Goal: Information Seeking & Learning: Check status

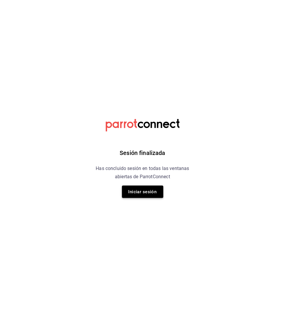
click at [145, 192] on button "Iniciar sesión" at bounding box center [142, 192] width 41 height 12
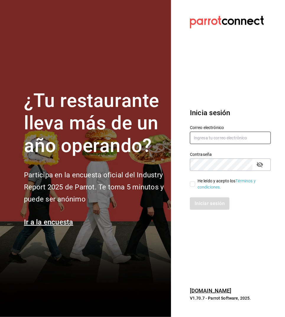
type input "multiuser@toshitaidama.com"
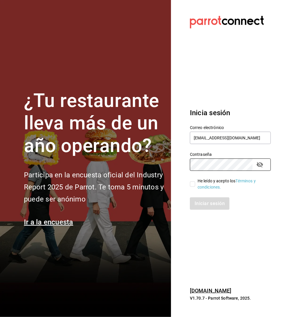
click at [195, 183] on span "He leído y acepto los Términos y condiciones." at bounding box center [230, 184] width 71 height 12
click at [195, 183] on input "He leído y acepto los Términos y condiciones." at bounding box center [192, 184] width 5 height 5
checkbox input "true"
click at [200, 202] on button "Iniciar sesión" at bounding box center [210, 204] width 40 height 12
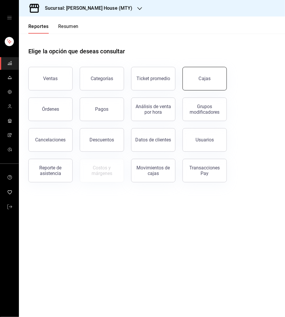
click at [216, 78] on link "Cajas" at bounding box center [204, 79] width 44 height 24
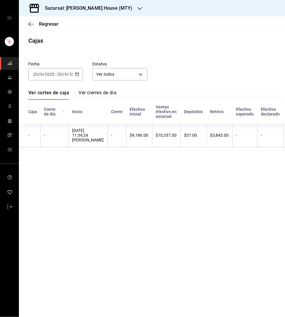
click at [76, 73] on icon "button" at bounding box center [77, 74] width 4 height 4
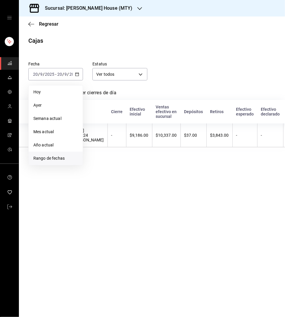
click at [55, 155] on span "Rango de fechas" at bounding box center [55, 158] width 45 height 6
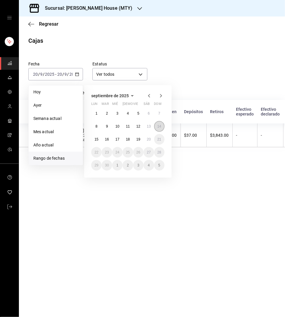
click at [159, 127] on abbr "14" at bounding box center [159, 126] width 4 height 4
click at [149, 137] on abbr "20" at bounding box center [149, 139] width 4 height 4
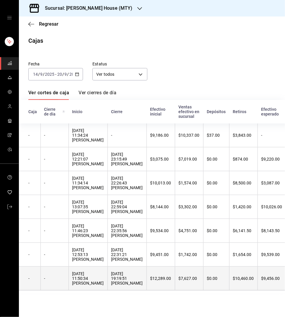
click at [88, 286] on div "[DATE] 11:50:34 [PERSON_NAME]" at bounding box center [88, 279] width 32 height 14
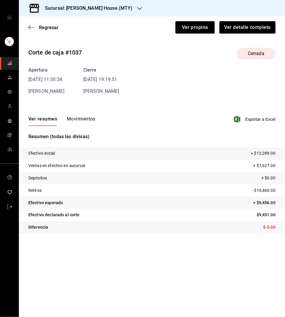
click at [78, 117] on button "Movimientos" at bounding box center [81, 121] width 29 height 10
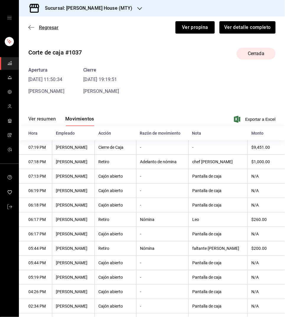
click at [47, 27] on span "Regresar" at bounding box center [48, 28] width 19 height 6
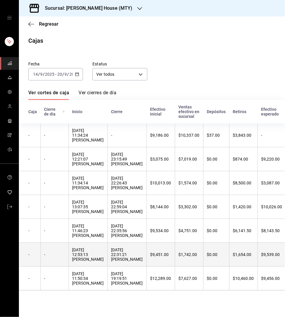
click at [99, 262] on div "[DATE] 12:53:13 [PERSON_NAME]" at bounding box center [88, 255] width 32 height 14
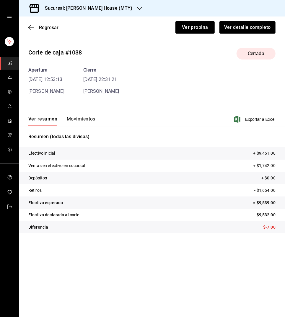
click at [75, 117] on button "Movimientos" at bounding box center [81, 121] width 29 height 10
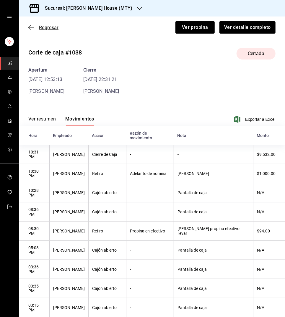
click at [46, 27] on span "Regresar" at bounding box center [48, 28] width 19 height 6
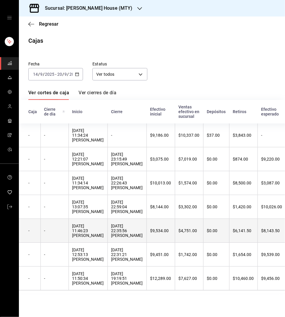
click at [111, 236] on div "[DATE] 22:35:56 [PERSON_NAME]" at bounding box center [127, 231] width 32 height 14
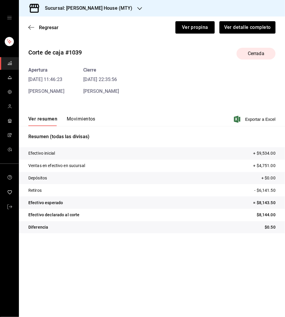
click at [72, 117] on button "Movimientos" at bounding box center [81, 121] width 29 height 10
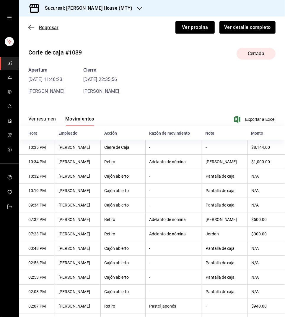
click at [47, 27] on span "Regresar" at bounding box center [48, 28] width 19 height 6
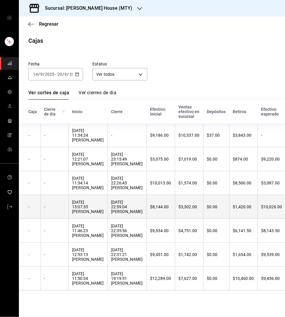
click at [86, 214] on div "[DATE] 13:07:35 [PERSON_NAME]" at bounding box center [88, 207] width 32 height 14
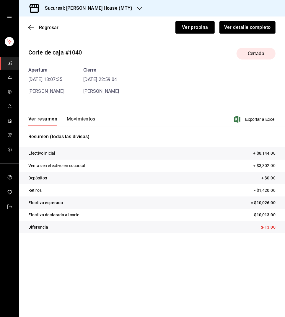
click at [77, 117] on button "Movimientos" at bounding box center [81, 121] width 29 height 10
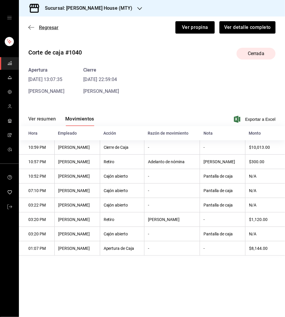
click at [48, 25] on span "Regresar" at bounding box center [48, 28] width 19 height 6
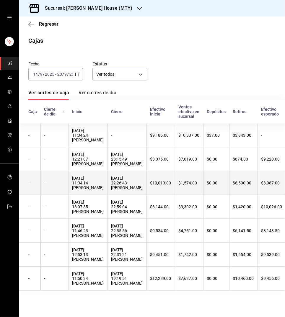
click at [116, 190] on div "[DATE] 22:26:43 [PERSON_NAME]" at bounding box center [127, 183] width 32 height 14
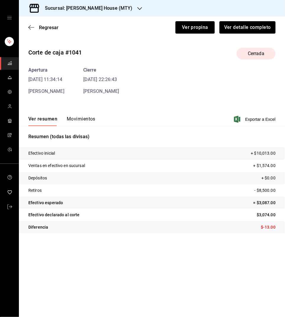
click at [73, 117] on button "Movimientos" at bounding box center [81, 121] width 29 height 10
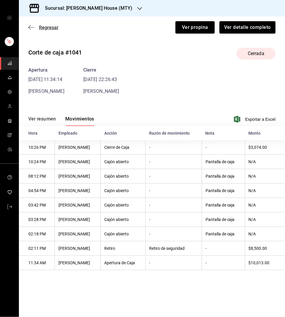
click at [53, 27] on span "Regresar" at bounding box center [48, 28] width 19 height 6
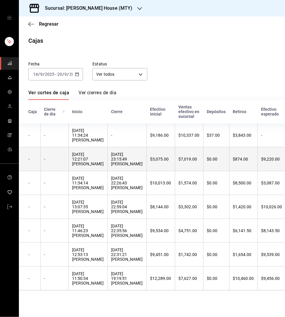
click at [109, 167] on th "[DATE] 23:15:49 [PERSON_NAME]" at bounding box center [126, 159] width 39 height 24
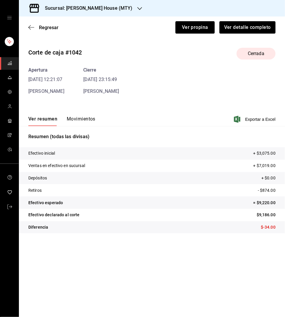
click at [70, 117] on button "Movimientos" at bounding box center [81, 121] width 29 height 10
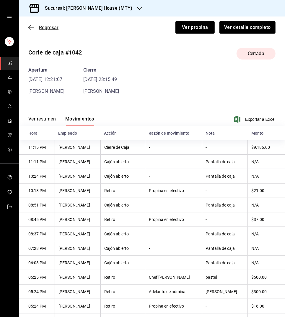
click at [47, 28] on span "Regresar" at bounding box center [48, 28] width 19 height 6
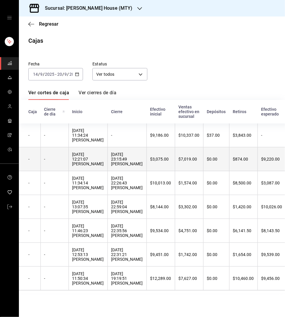
click at [95, 164] on div "[DATE] 12:21:07 [PERSON_NAME]" at bounding box center [88, 159] width 32 height 14
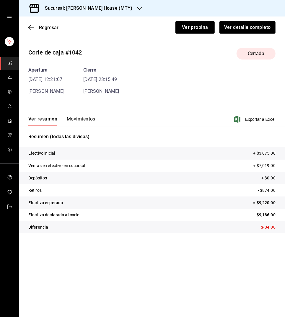
click at [72, 116] on button "Movimientos" at bounding box center [81, 121] width 29 height 10
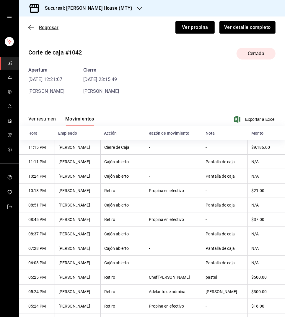
click at [51, 27] on span "Regresar" at bounding box center [48, 28] width 19 height 6
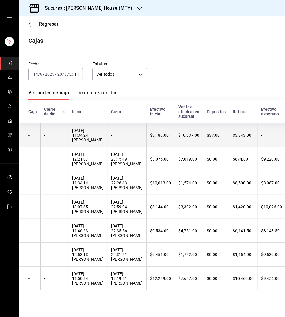
click at [93, 139] on div "[DATE] 11:34:24 [PERSON_NAME]" at bounding box center [88, 135] width 32 height 14
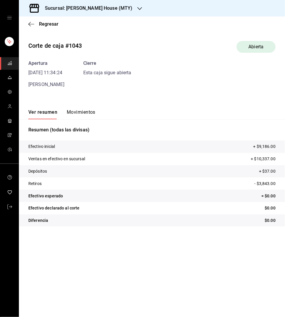
click at [71, 112] on button "Movimientos" at bounding box center [81, 114] width 29 height 10
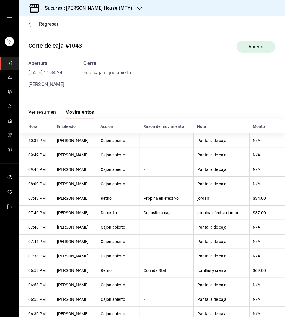
click at [51, 24] on span "Regresar" at bounding box center [48, 24] width 19 height 6
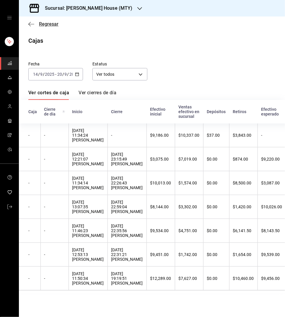
click at [43, 23] on span "Regresar" at bounding box center [48, 24] width 19 height 6
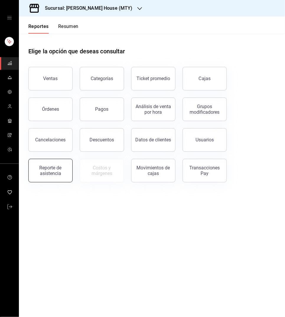
click at [49, 167] on div "Reporte de asistencia" at bounding box center [50, 170] width 37 height 11
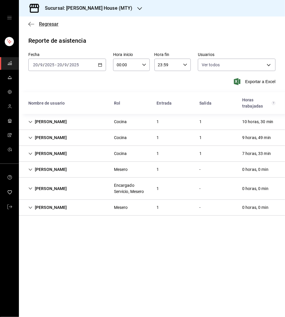
click at [47, 23] on span "Regresar" at bounding box center [48, 24] width 19 height 6
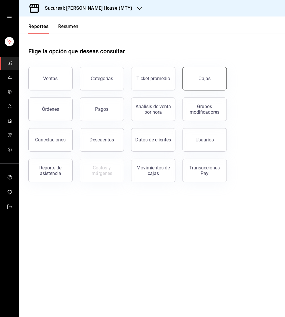
click at [200, 81] on div "Cajas" at bounding box center [205, 78] width 12 height 7
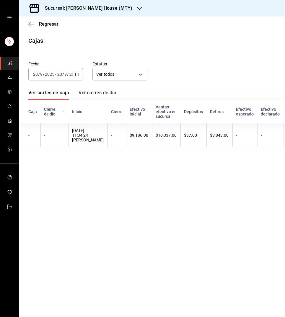
click at [121, 9] on h3 "Sucursal: [PERSON_NAME] House (MTY)" at bounding box center [86, 8] width 92 height 7
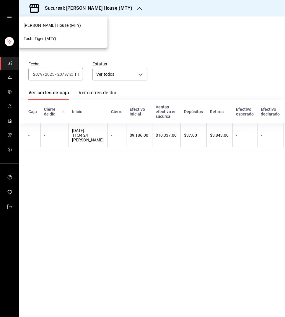
click at [74, 38] on div "Toshi Tiger (MTY)" at bounding box center [63, 39] width 79 height 6
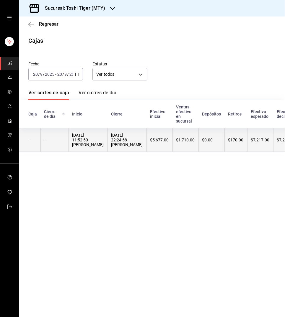
click at [64, 147] on th "-" at bounding box center [54, 140] width 28 height 24
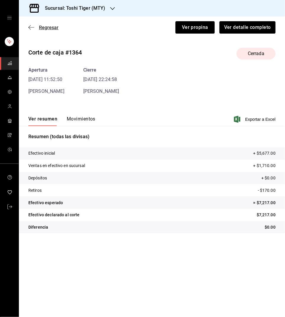
click at [51, 27] on span "Regresar" at bounding box center [48, 28] width 19 height 6
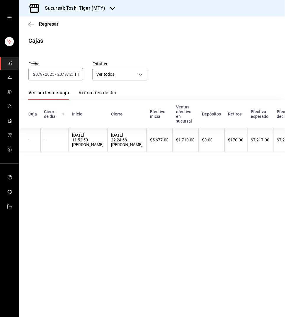
click at [81, 76] on div "[DATE] [DATE] - [DATE] [DATE]" at bounding box center [55, 74] width 55 height 12
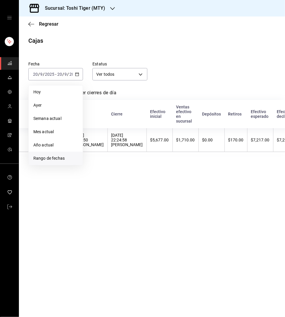
click at [55, 156] on span "Rango de fechas" at bounding box center [55, 158] width 45 height 6
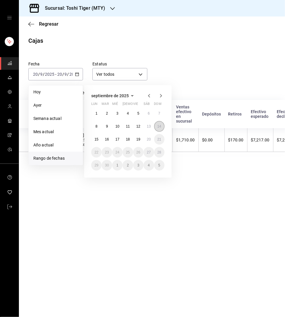
click at [159, 126] on abbr "14" at bounding box center [159, 126] width 4 height 4
click at [149, 138] on abbr "20" at bounding box center [149, 139] width 4 height 4
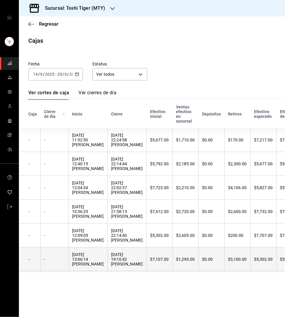
click at [83, 267] on div "[DATE] 13:06:14 [PERSON_NAME]" at bounding box center [88, 259] width 32 height 14
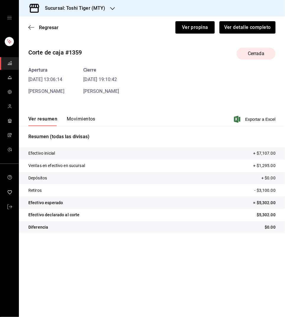
click at [76, 117] on button "Movimientos" at bounding box center [81, 121] width 29 height 10
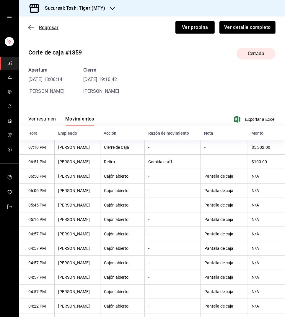
click at [48, 27] on span "Regresar" at bounding box center [48, 28] width 19 height 6
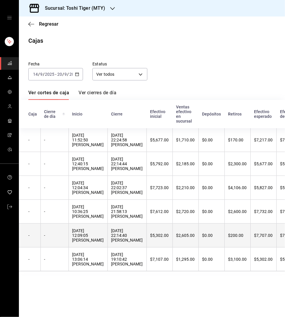
click at [88, 238] on div "[DATE] 12:09:05 [PERSON_NAME]" at bounding box center [88, 236] width 32 height 14
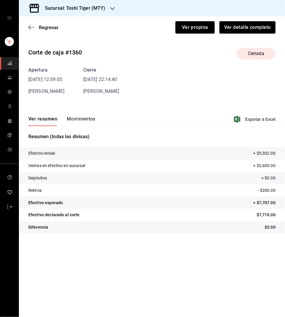
click at [77, 117] on button "Movimientos" at bounding box center [81, 121] width 29 height 10
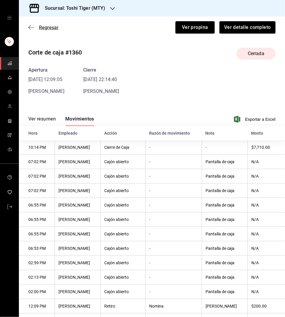
click at [47, 25] on span "Regresar" at bounding box center [48, 28] width 19 height 6
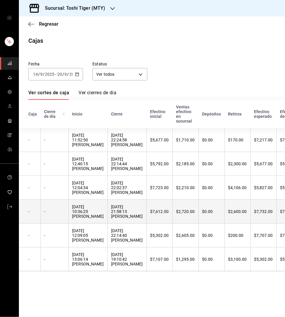
click at [95, 214] on div "[DATE] 10:36:25 [PERSON_NAME]" at bounding box center [88, 212] width 32 height 14
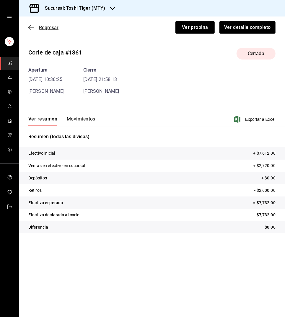
click at [48, 26] on span "Regresar" at bounding box center [48, 28] width 19 height 6
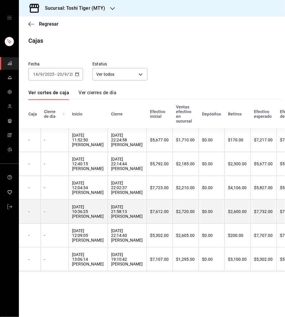
click at [96, 219] on div "[DATE] 10:36:25 [PERSON_NAME]" at bounding box center [88, 212] width 32 height 14
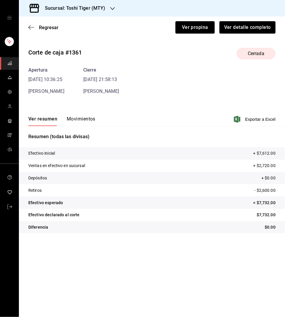
click at [79, 119] on button "Movimientos" at bounding box center [81, 121] width 29 height 10
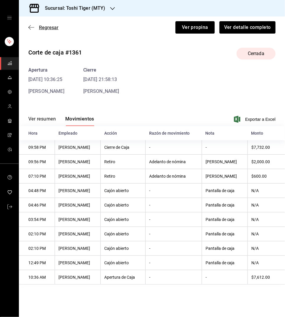
click at [50, 29] on span "Regresar" at bounding box center [48, 28] width 19 height 6
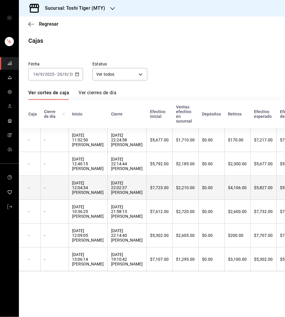
click at [97, 191] on div "[DATE] 12:04:34 [PERSON_NAME]" at bounding box center [88, 188] width 32 height 14
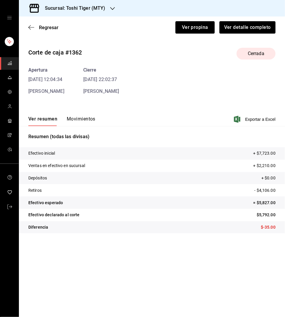
click at [76, 117] on button "Movimientos" at bounding box center [81, 121] width 29 height 10
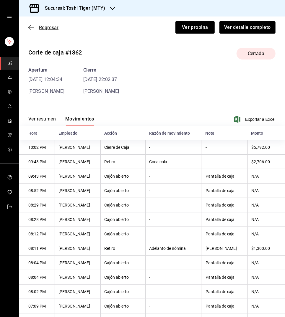
click at [52, 26] on span "Regresar" at bounding box center [48, 28] width 19 height 6
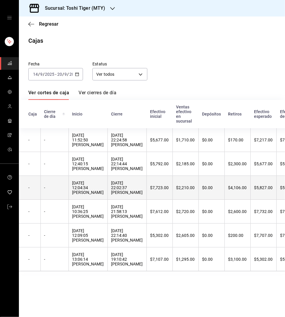
click at [93, 187] on div "[DATE] 12:04:34 [PERSON_NAME]" at bounding box center [88, 188] width 32 height 14
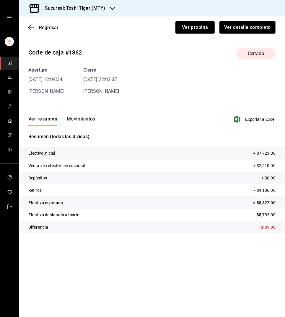
click at [76, 119] on button "Movimientos" at bounding box center [81, 121] width 29 height 10
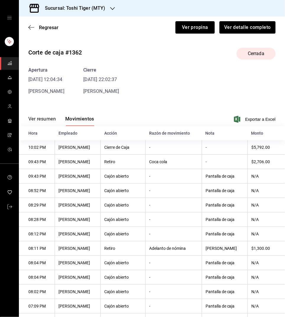
click at [51, 24] on div "Regresar Ver propina Ver detalle completo" at bounding box center [152, 28] width 266 height 22
click at [48, 27] on span "Regresar" at bounding box center [48, 28] width 19 height 6
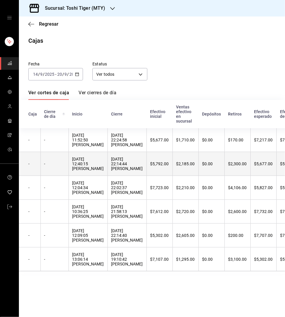
click at [111, 171] on div "[DATE] 22:14:44 [PERSON_NAME]" at bounding box center [127, 164] width 32 height 14
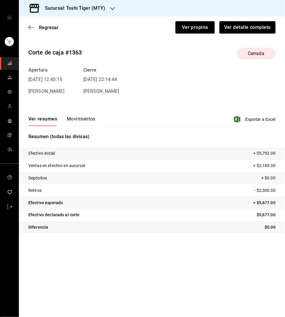
click at [76, 116] on div "Ver resumen Movimientos Exportar a Excel" at bounding box center [152, 117] width 266 height 17
click at [73, 117] on button "Movimientos" at bounding box center [81, 121] width 29 height 10
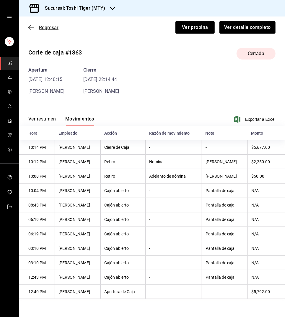
click at [46, 29] on span "Regresar" at bounding box center [48, 28] width 19 height 6
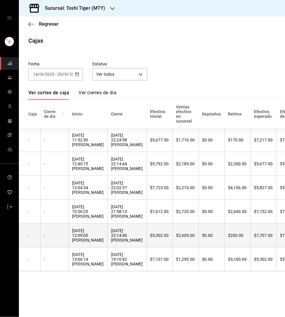
click at [85, 243] on div "[DATE] 12:09:05 [PERSON_NAME]" at bounding box center [88, 236] width 32 height 14
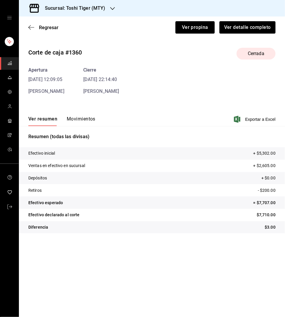
click at [75, 119] on button "Movimientos" at bounding box center [81, 121] width 29 height 10
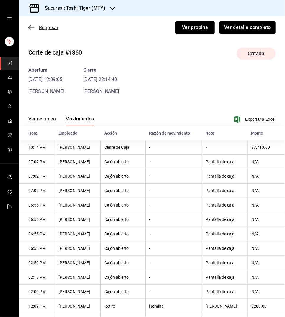
click at [51, 27] on span "Regresar" at bounding box center [48, 28] width 19 height 6
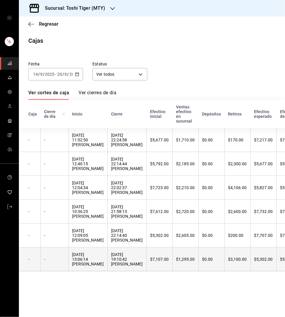
click at [81, 263] on div "[DATE] 13:06:14 [PERSON_NAME]" at bounding box center [88, 259] width 32 height 14
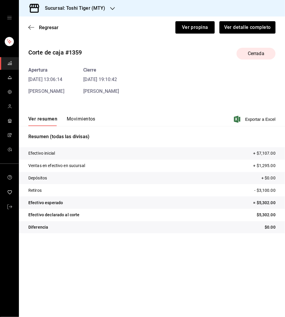
click at [75, 121] on button "Movimientos" at bounding box center [81, 121] width 29 height 10
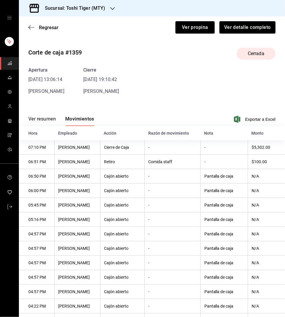
click at [48, 24] on div "Regresar Ver propina Ver detalle completo" at bounding box center [152, 28] width 266 height 22
click at [46, 28] on span "Regresar" at bounding box center [48, 28] width 19 height 6
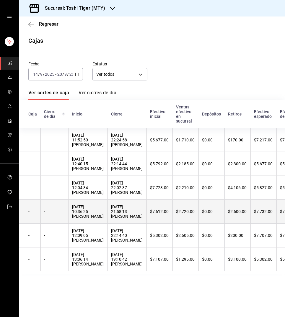
click at [82, 218] on div "[DATE] 10:36:25 [PERSON_NAME]" at bounding box center [88, 212] width 32 height 14
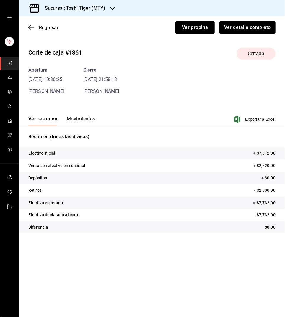
click at [75, 120] on button "Movimientos" at bounding box center [81, 121] width 29 height 10
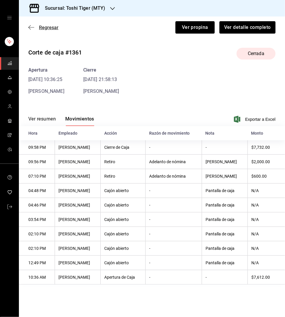
click at [48, 25] on span "Regresar" at bounding box center [48, 28] width 19 height 6
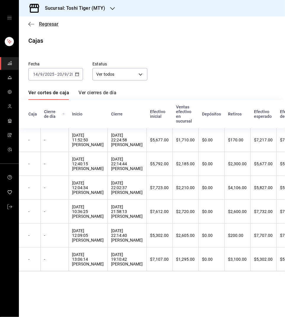
click at [47, 24] on span "Regresar" at bounding box center [48, 24] width 19 height 6
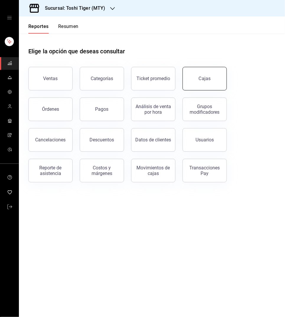
click at [202, 78] on div "Cajas" at bounding box center [205, 78] width 12 height 7
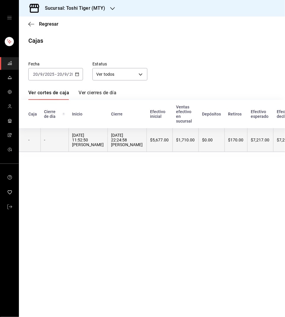
click at [81, 137] on div "[DATE] 11:52:50 [PERSON_NAME]" at bounding box center [88, 140] width 32 height 14
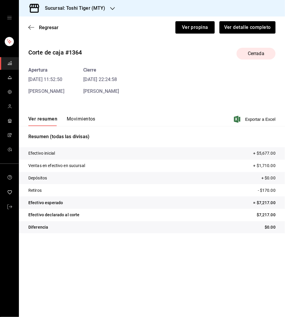
click at [70, 117] on button "Movimientos" at bounding box center [81, 121] width 29 height 10
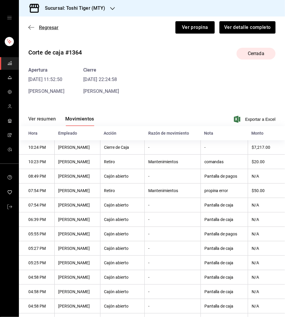
click at [51, 27] on span "Regresar" at bounding box center [48, 28] width 19 height 6
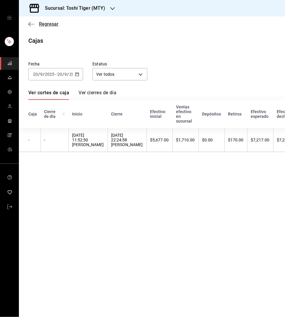
click at [49, 24] on span "Regresar" at bounding box center [48, 24] width 19 height 6
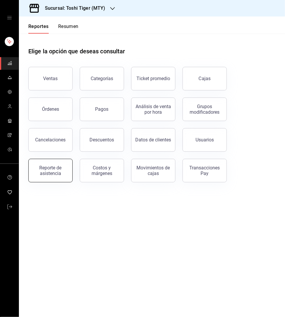
click at [52, 170] on div "Reporte de asistencia" at bounding box center [50, 170] width 37 height 11
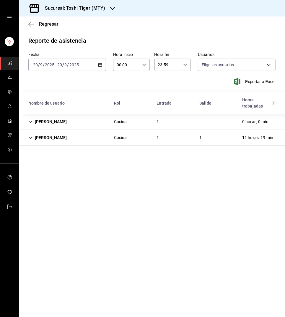
type input "1b6faaa0-8ffe-483c-b9d2-2b4f56b34207,89fb00d0-52c8-4eaf-a0b0-68d46c30e411,87e57…"
click at [101, 65] on icon "button" at bounding box center [100, 65] width 4 height 4
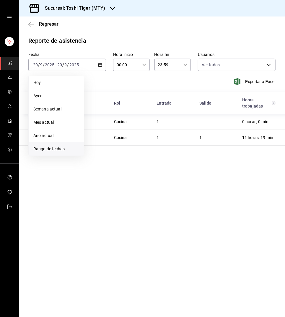
click at [63, 143] on li "Rango de fechas" at bounding box center [56, 148] width 55 height 13
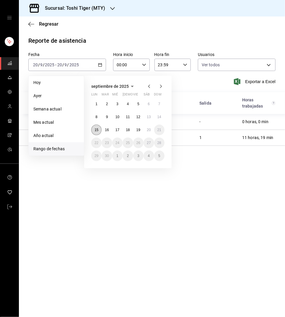
click at [96, 128] on abbr "15" at bounding box center [96, 130] width 4 height 4
click at [147, 131] on abbr "20" at bounding box center [149, 130] width 4 height 4
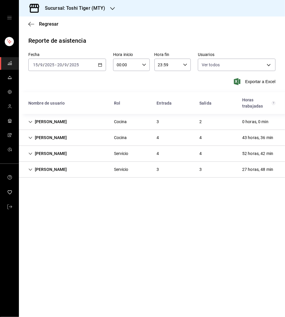
click at [28, 166] on div "[PERSON_NAME]" at bounding box center [48, 169] width 48 height 11
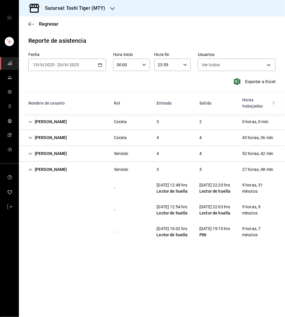
click at [31, 169] on icon "Cell" at bounding box center [30, 170] width 4 height 4
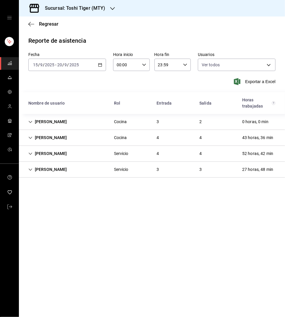
click at [30, 152] on icon "Cell" at bounding box center [30, 154] width 4 height 4
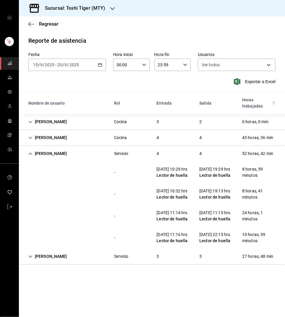
click at [30, 153] on icon "Cell" at bounding box center [31, 154] width 4 height 2
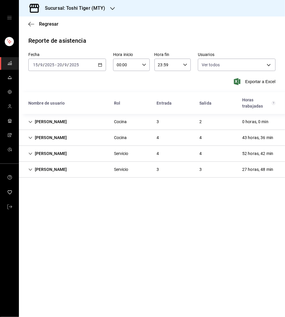
click at [30, 136] on icon "Cell" at bounding box center [30, 138] width 4 height 4
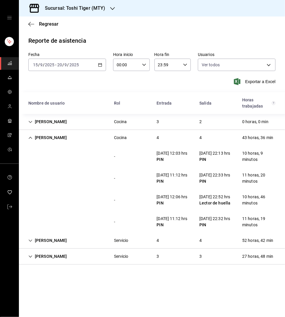
click at [30, 137] on icon "Cell" at bounding box center [31, 138] width 4 height 2
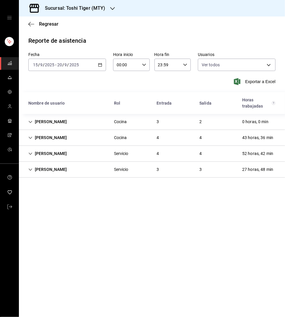
click at [30, 120] on icon "Cell" at bounding box center [30, 122] width 4 height 4
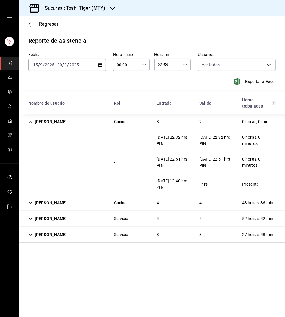
click at [30, 121] on icon "Cell" at bounding box center [31, 122] width 4 height 2
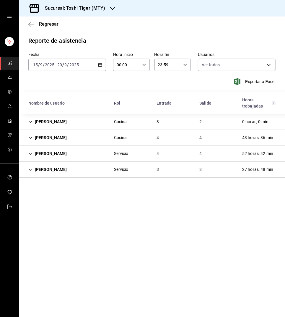
click at [93, 10] on h3 "Sucursal: Toshi Tiger (MTY)" at bounding box center [72, 8] width 65 height 7
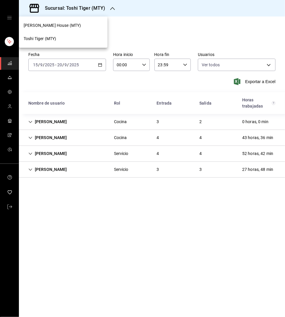
click at [70, 25] on span "[PERSON_NAME] House (MTY)" at bounding box center [52, 25] width 57 height 6
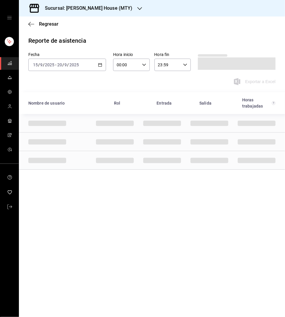
click at [98, 63] on icon "button" at bounding box center [100, 65] width 4 height 4
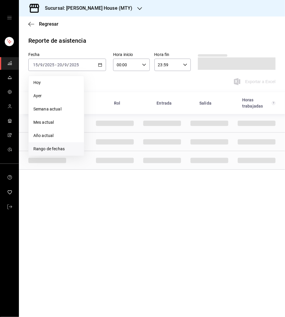
click at [55, 147] on span "Rango de fechas" at bounding box center [56, 149] width 46 height 6
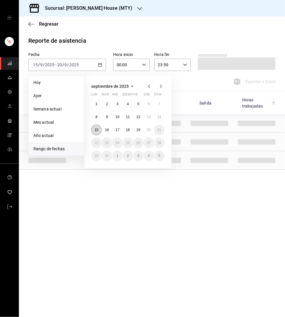
click at [95, 132] on button "15" at bounding box center [96, 130] width 10 height 11
click at [147, 130] on abbr "20" at bounding box center [149, 130] width 4 height 4
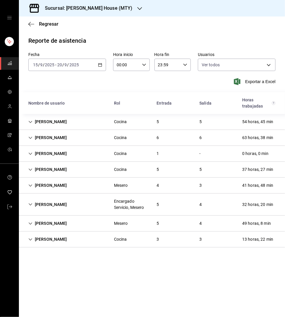
click at [31, 238] on icon "Cell" at bounding box center [30, 240] width 4 height 4
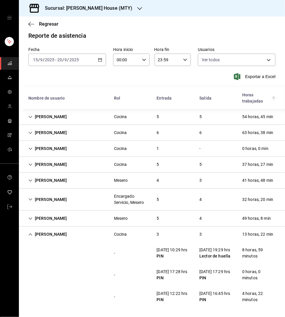
click at [31, 233] on icon "Cell" at bounding box center [30, 235] width 4 height 4
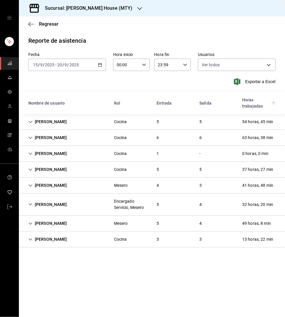
click at [31, 222] on icon "Cell" at bounding box center [30, 224] width 4 height 4
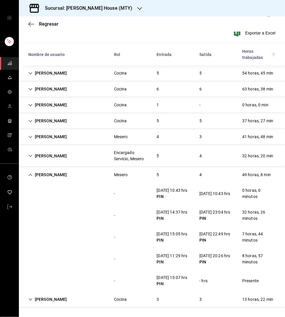
scroll to position [72, 0]
click at [29, 170] on div "[PERSON_NAME]" at bounding box center [48, 175] width 48 height 11
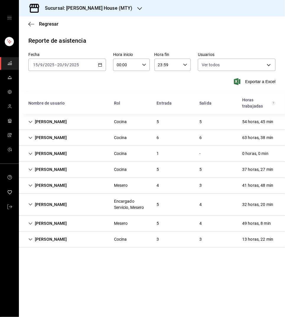
click at [32, 203] on icon "Cell" at bounding box center [30, 205] width 4 height 4
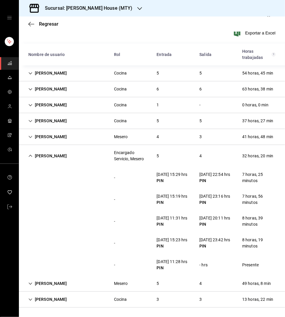
click at [29, 154] on icon "Cell" at bounding box center [30, 156] width 4 height 4
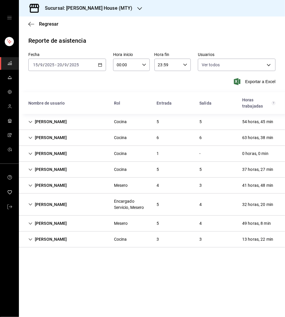
click at [31, 184] on icon "Cell" at bounding box center [30, 186] width 4 height 4
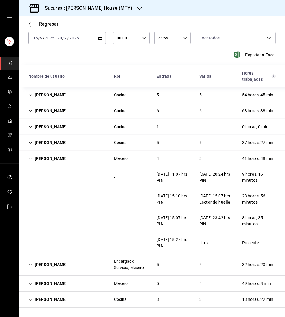
click at [32, 265] on icon "Cell" at bounding box center [30, 265] width 4 height 4
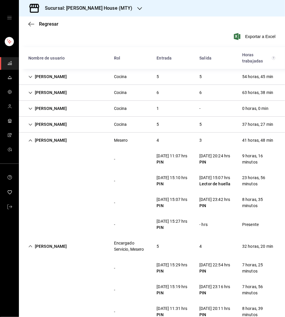
scroll to position [58, 0]
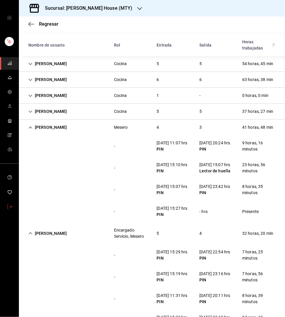
click at [31, 127] on icon "Cell" at bounding box center [31, 128] width 4 height 2
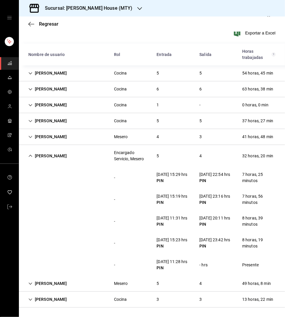
click at [30, 119] on icon "Cell" at bounding box center [30, 121] width 4 height 4
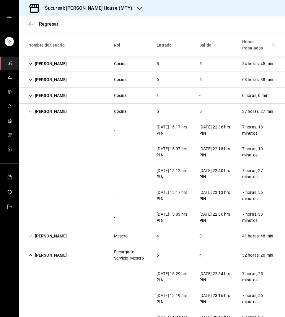
click at [31, 111] on icon "Cell" at bounding box center [31, 112] width 4 height 2
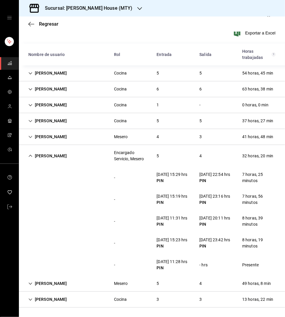
click at [29, 103] on icon "Cell" at bounding box center [30, 105] width 4 height 4
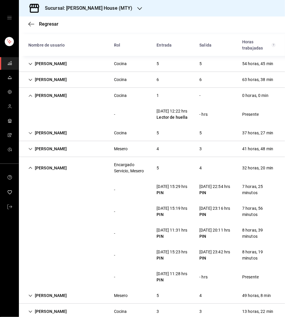
click at [29, 94] on icon "Cell" at bounding box center [30, 96] width 4 height 4
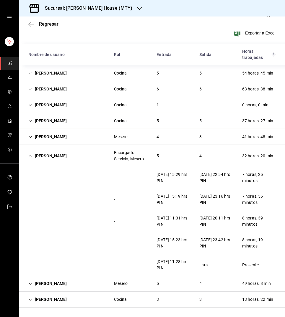
click at [29, 87] on icon "Cell" at bounding box center [30, 89] width 4 height 4
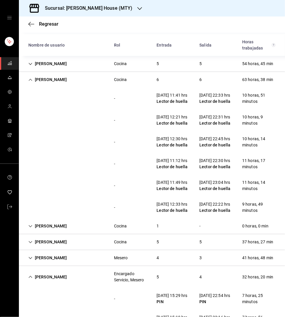
click at [29, 78] on icon "Cell" at bounding box center [30, 80] width 4 height 4
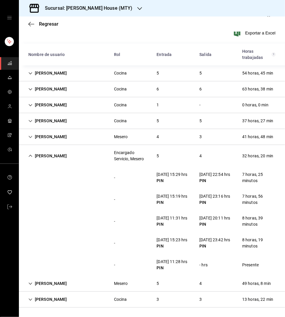
click at [31, 71] on icon "Cell" at bounding box center [30, 73] width 4 height 4
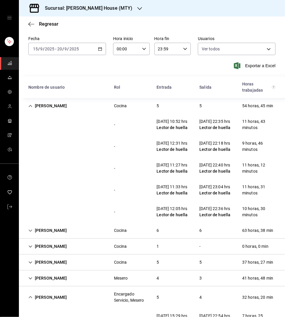
scroll to position [14, 0]
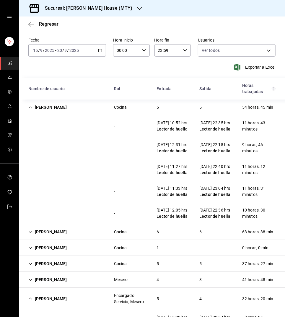
click at [31, 106] on icon "Cell" at bounding box center [31, 107] width 4 height 2
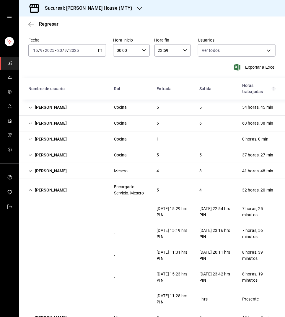
click at [31, 189] on icon "Cell" at bounding box center [31, 190] width 4 height 2
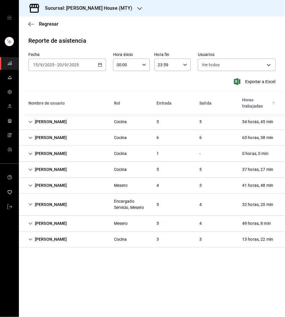
scroll to position [0, 0]
click at [116, 9] on h3 "Sucursal: [PERSON_NAME] House (MTY)" at bounding box center [86, 8] width 92 height 7
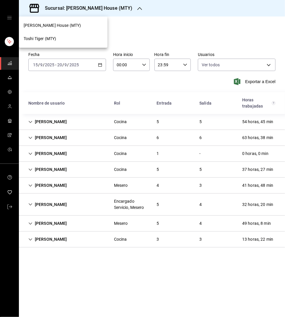
click at [42, 79] on div at bounding box center [142, 158] width 285 height 317
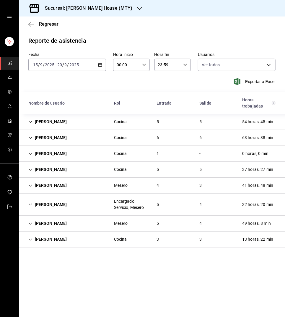
click at [31, 121] on icon "Cell" at bounding box center [31, 122] width 4 height 2
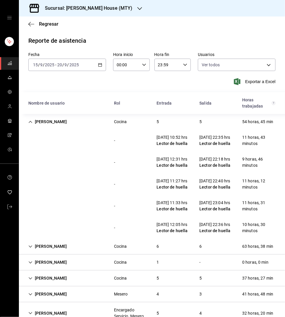
click at [30, 121] on icon "Cell" at bounding box center [31, 122] width 4 height 2
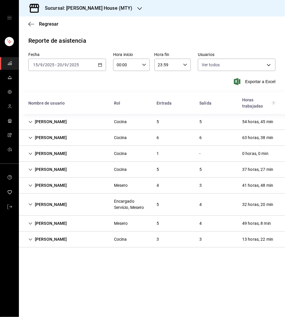
click at [30, 136] on icon "Cell" at bounding box center [30, 138] width 4 height 4
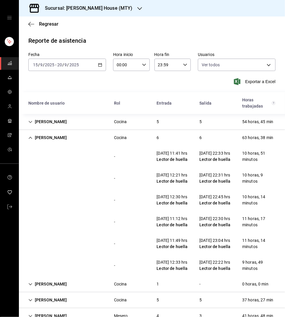
click at [29, 136] on icon "Cell" at bounding box center [30, 138] width 4 height 4
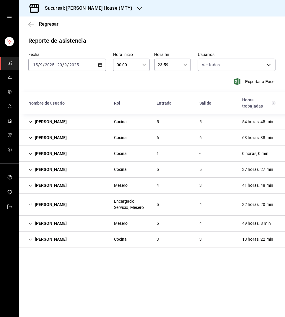
click at [31, 168] on icon "Cell" at bounding box center [30, 170] width 4 height 4
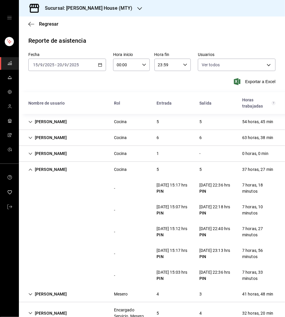
click at [31, 168] on icon "Cell" at bounding box center [30, 170] width 4 height 4
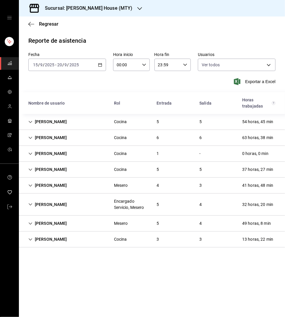
click at [31, 184] on icon "Cell" at bounding box center [30, 186] width 4 height 4
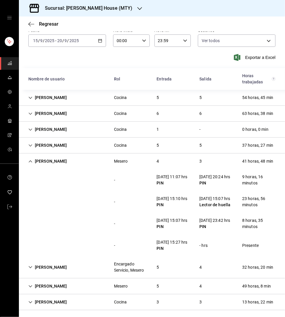
scroll to position [26, 0]
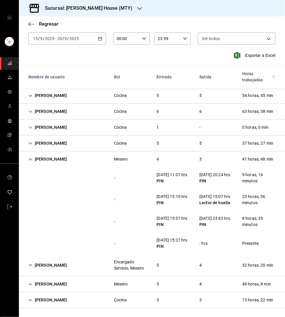
click at [28, 158] on icon "Cell" at bounding box center [30, 160] width 4 height 4
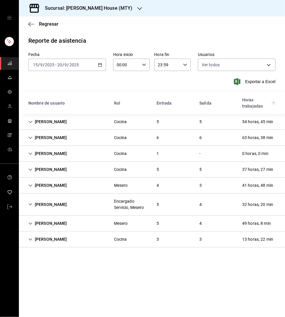
scroll to position [0, 0]
click at [29, 203] on icon "Cell" at bounding box center [30, 205] width 4 height 4
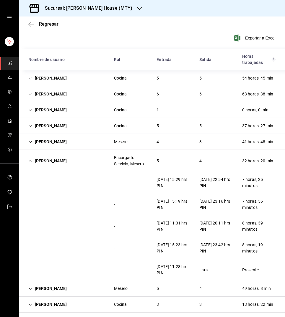
scroll to position [45, 0]
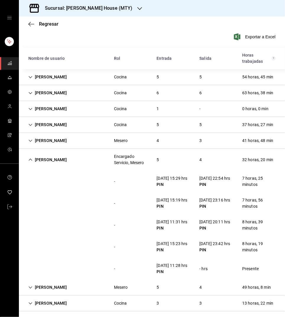
click at [30, 159] on icon "Cell" at bounding box center [31, 160] width 4 height 2
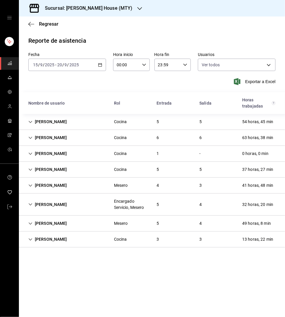
scroll to position [0, 0]
click at [30, 222] on icon "Cell" at bounding box center [30, 224] width 4 height 4
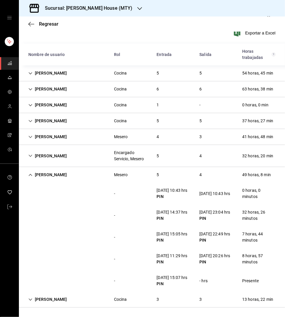
click at [30, 173] on icon "Cell" at bounding box center [30, 175] width 4 height 4
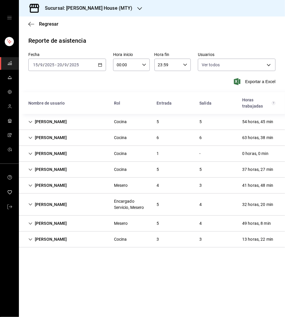
click at [33, 236] on div "[PERSON_NAME]" at bounding box center [48, 239] width 48 height 11
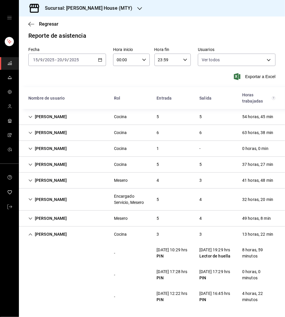
scroll to position [18, 0]
click at [30, 234] on icon "Cell" at bounding box center [31, 235] width 4 height 2
